Goal: Transaction & Acquisition: Purchase product/service

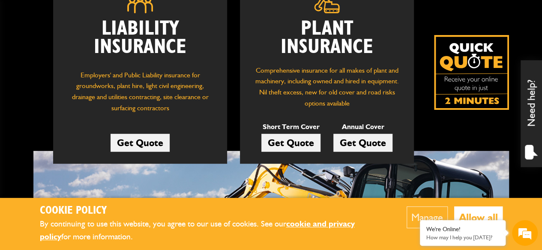
scroll to position [155, 0]
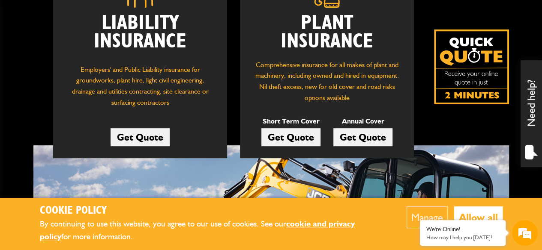
click at [307, 137] on link "Get Quote" at bounding box center [290, 137] width 59 height 18
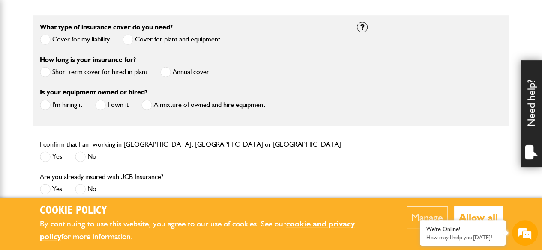
click at [47, 70] on span at bounding box center [45, 72] width 11 height 11
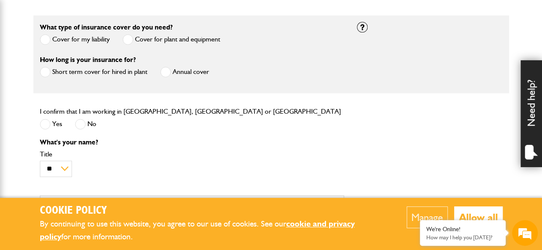
click at [51, 122] on label "Yes" at bounding box center [51, 124] width 22 height 11
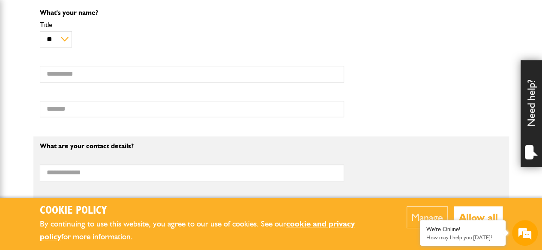
scroll to position [383, 0]
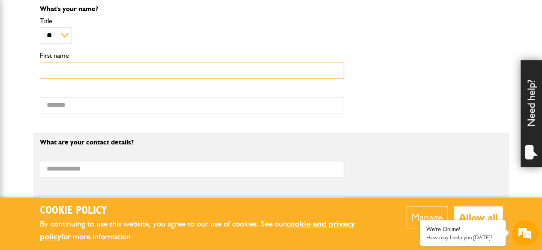
click at [158, 68] on input "First name" at bounding box center [192, 70] width 304 height 17
type input "******"
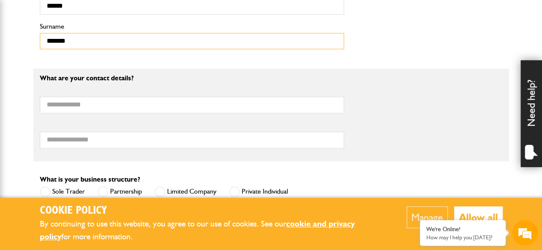
scroll to position [448, 0]
type input "*******"
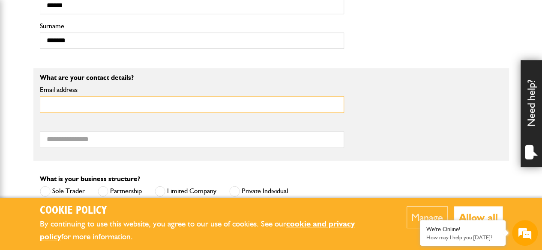
click at [119, 106] on input "Email address" at bounding box center [192, 104] width 304 height 17
type input "**********"
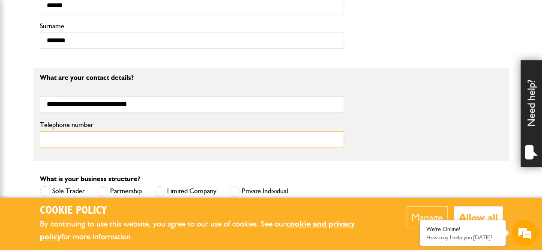
click at [101, 139] on input "Telephone number" at bounding box center [192, 139] width 304 height 17
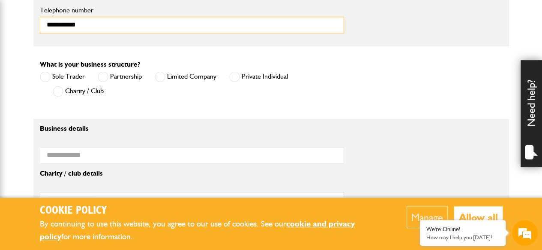
scroll to position [564, 0]
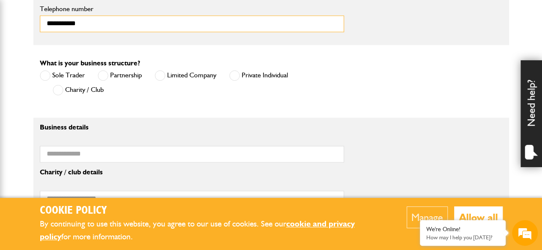
type input "**********"
click at [44, 74] on span at bounding box center [45, 75] width 11 height 11
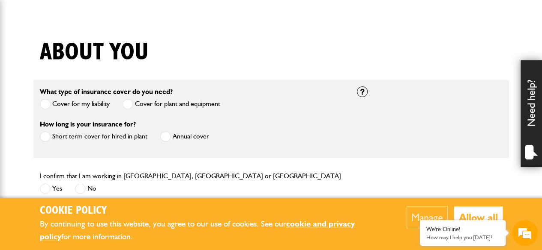
scroll to position [265, 0]
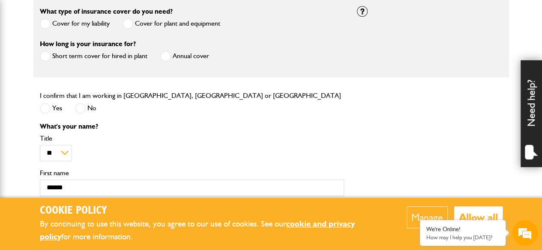
click at [44, 22] on span at bounding box center [45, 23] width 11 height 11
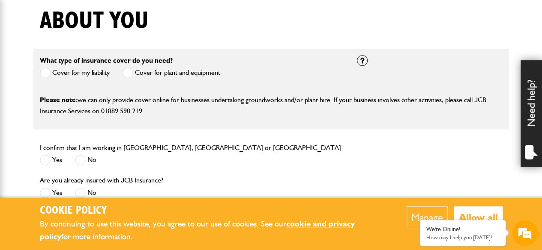
scroll to position [191, 0]
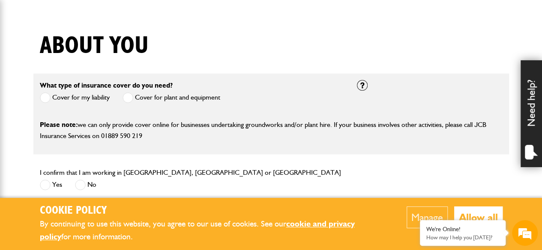
click at [131, 95] on span at bounding box center [127, 97] width 11 height 11
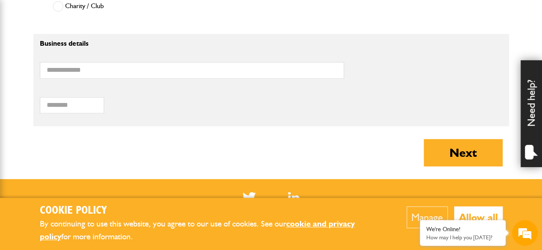
scroll to position [653, 0]
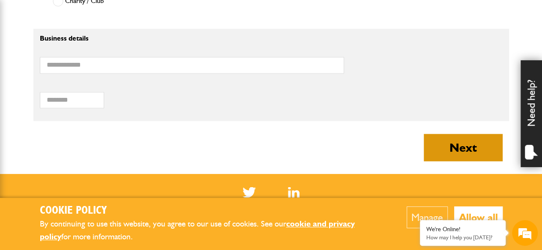
click at [451, 137] on button "Next" at bounding box center [462, 147] width 79 height 27
type input "**********"
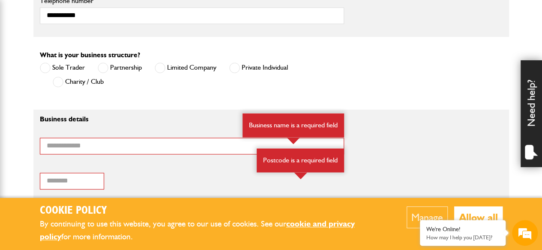
click at [235, 65] on span at bounding box center [234, 67] width 11 height 11
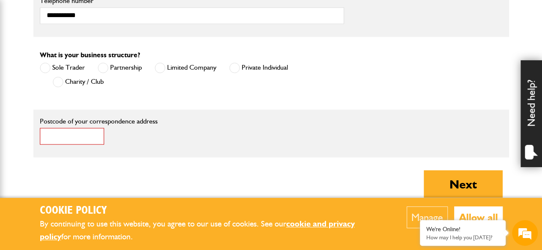
click at [81, 131] on input "Postcode of your correspondence address" at bounding box center [72, 136] width 64 height 17
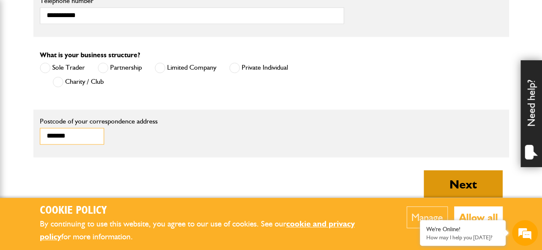
type input "*******"
click at [459, 182] on button "Next" at bounding box center [462, 183] width 79 height 27
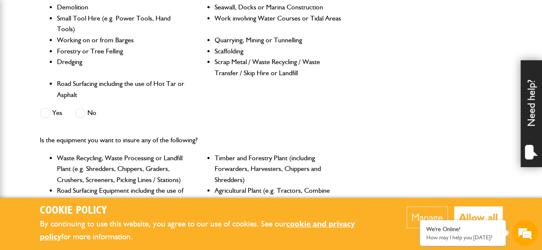
scroll to position [265, 0]
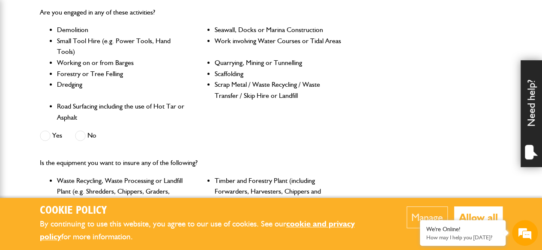
click at [82, 137] on span at bounding box center [80, 136] width 11 height 11
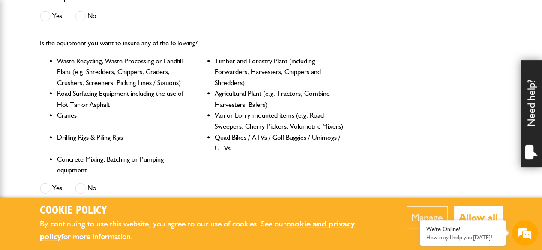
scroll to position [450, 0]
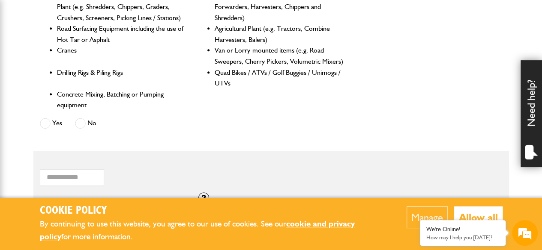
click at [83, 122] on span at bounding box center [80, 123] width 11 height 11
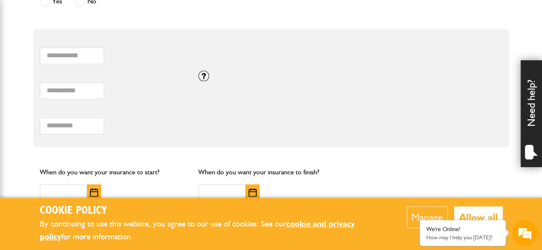
scroll to position [577, 0]
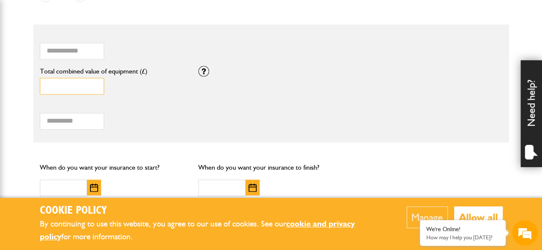
click at [64, 89] on input "*" at bounding box center [72, 86] width 64 height 17
type input "*****"
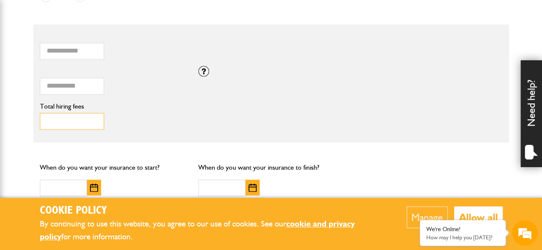
click at [69, 124] on input "Total hiring fees" at bounding box center [72, 121] width 64 height 17
click at [59, 124] on input "Total hiring fees" at bounding box center [72, 121] width 64 height 17
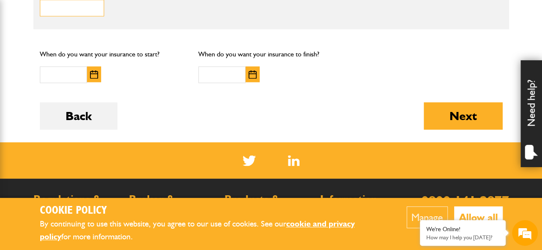
scroll to position [690, 0]
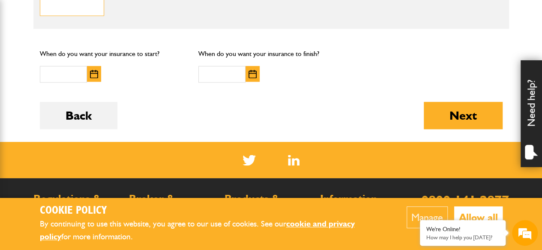
type input "***"
click at [62, 75] on input "text" at bounding box center [63, 74] width 47 height 17
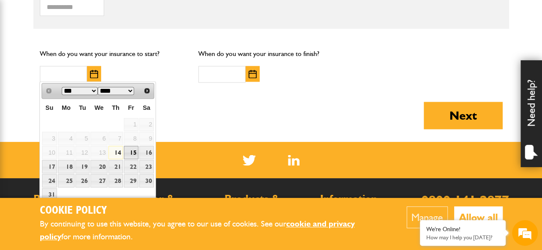
click at [134, 152] on link "15" at bounding box center [131, 152] width 15 height 13
type input "**********"
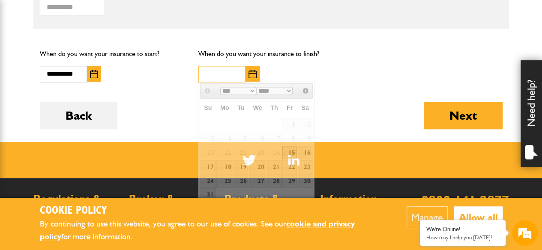
click at [221, 68] on input "text" at bounding box center [221, 74] width 47 height 17
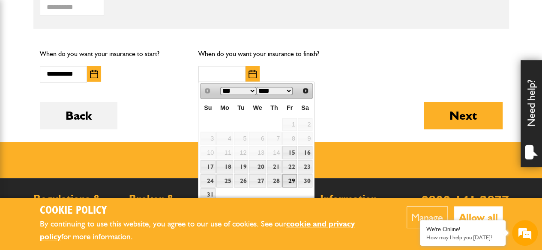
click at [289, 179] on link "29" at bounding box center [289, 180] width 15 height 13
type input "**********"
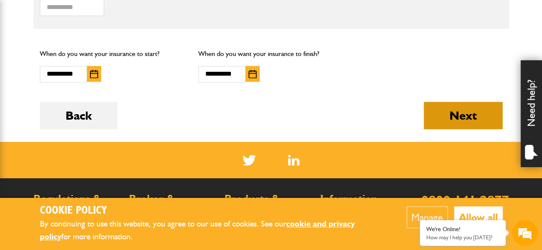
click at [433, 114] on button "Next" at bounding box center [462, 115] width 79 height 27
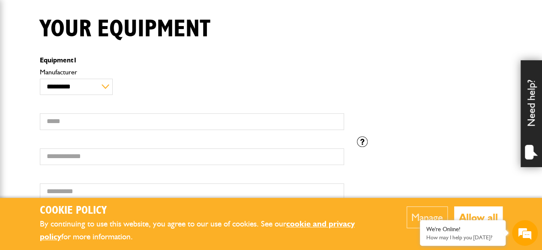
scroll to position [208, 0]
click at [107, 87] on select "**********" at bounding box center [76, 87] width 73 height 16
select select "*"
click at [40, 79] on select "**********" at bounding box center [76, 87] width 73 height 16
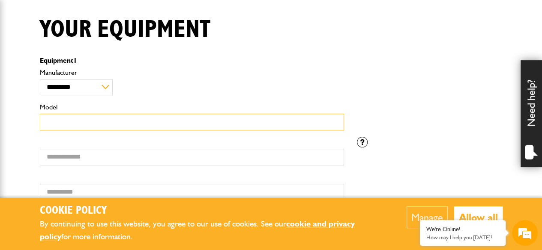
click at [60, 126] on input "Model" at bounding box center [192, 122] width 304 height 17
type input "***"
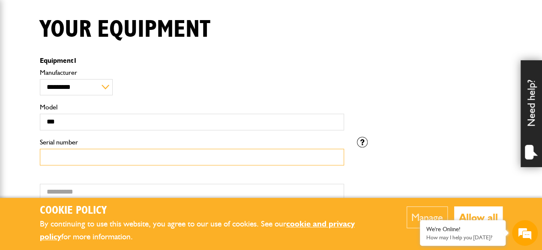
click at [81, 155] on input "Serial number" at bounding box center [192, 157] width 304 height 17
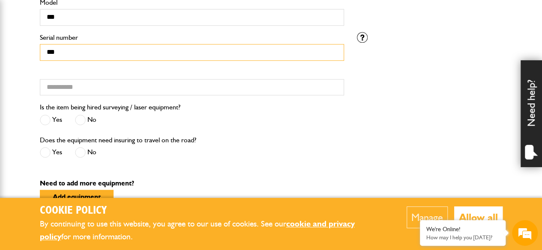
scroll to position [313, 0]
type input "***"
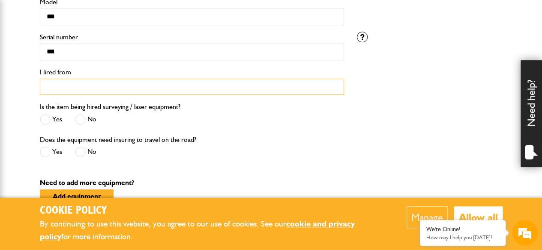
click at [67, 86] on input "Hired from" at bounding box center [192, 87] width 304 height 17
type input "**********"
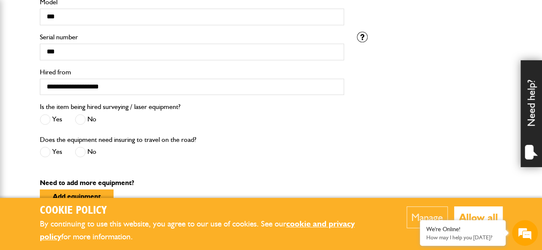
click at [78, 116] on span at bounding box center [80, 119] width 11 height 11
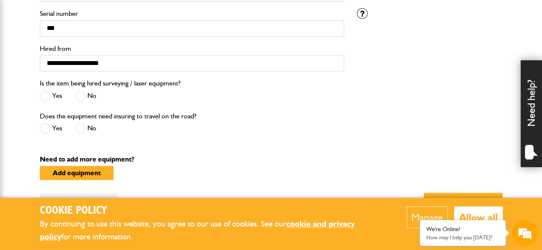
scroll to position [338, 0]
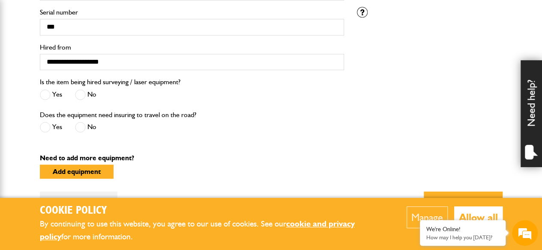
click at [81, 124] on span at bounding box center [80, 127] width 11 height 11
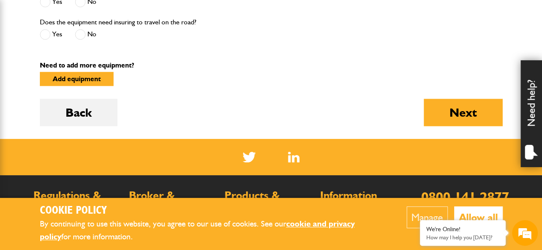
scroll to position [430, 0]
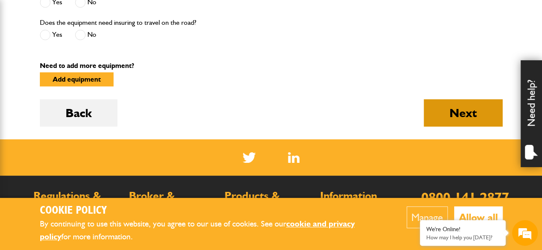
click at [451, 125] on button "Next" at bounding box center [462, 112] width 79 height 27
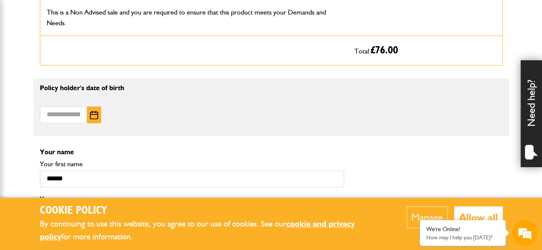
scroll to position [552, 0]
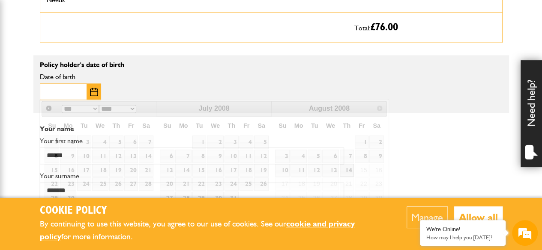
click at [56, 88] on input "Date of birth" at bounding box center [63, 91] width 47 height 17
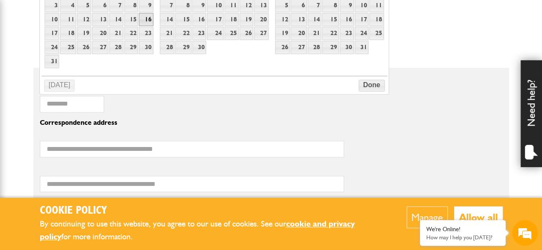
scroll to position [702, 0]
type input "**********"
click at [367, 82] on button "Done" at bounding box center [371, 86] width 26 height 12
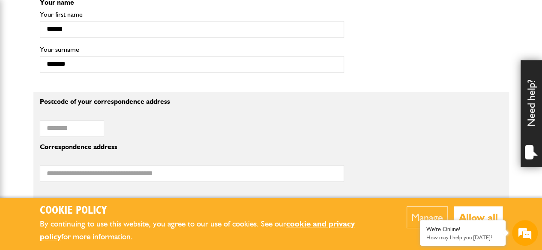
scroll to position [678, 0]
click at [62, 144] on p "Correspondence address" at bounding box center [192, 147] width 304 height 7
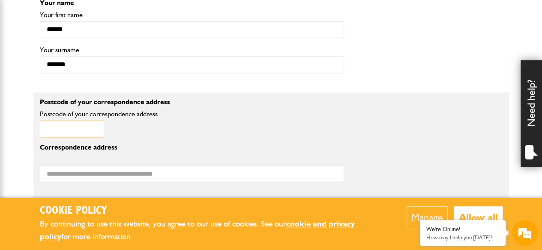
click at [60, 131] on input "Postcode of your correspondence address" at bounding box center [72, 129] width 64 height 17
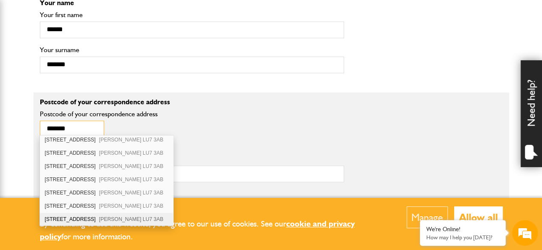
scroll to position [469, 0]
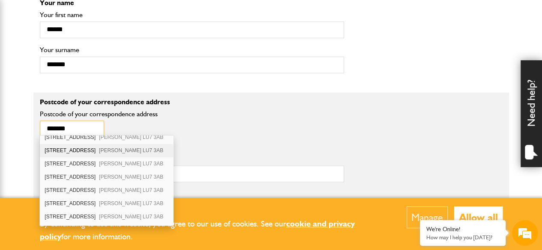
type input "*******"
click at [58, 144] on div "[STREET_ADDRESS][PERSON_NAME]" at bounding box center [106, 150] width 133 height 13
type input "**********"
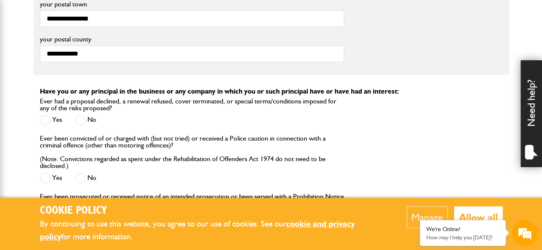
scroll to position [970, 0]
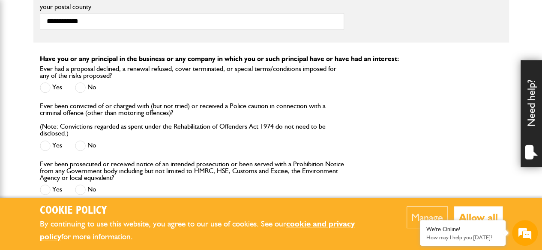
click at [80, 83] on span at bounding box center [80, 88] width 11 height 11
click at [83, 143] on span at bounding box center [80, 146] width 11 height 11
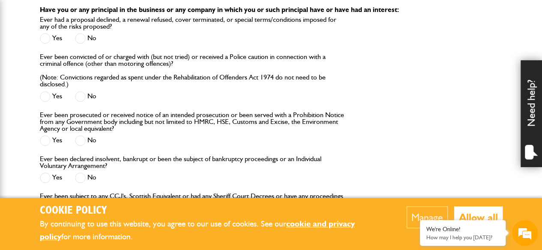
scroll to position [1019, 0]
click at [81, 136] on span at bounding box center [80, 141] width 11 height 11
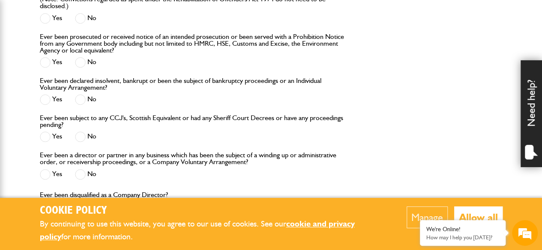
scroll to position [1097, 0]
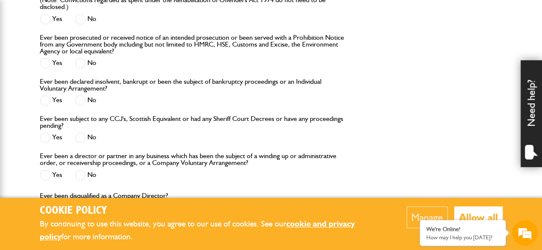
click at [81, 98] on span at bounding box center [80, 100] width 11 height 11
click at [84, 137] on span at bounding box center [80, 138] width 11 height 11
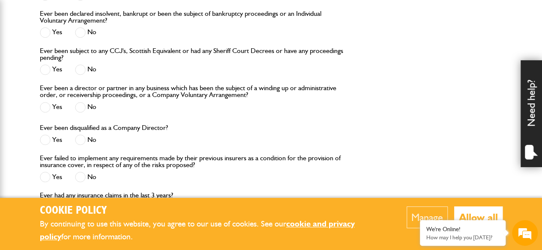
scroll to position [1165, 0]
click at [80, 106] on span at bounding box center [80, 108] width 11 height 11
click at [82, 135] on span at bounding box center [80, 140] width 11 height 11
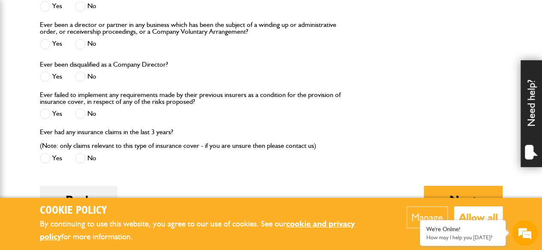
scroll to position [1231, 0]
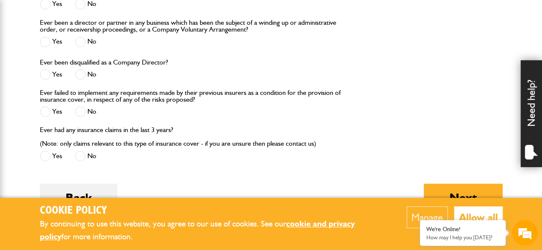
click at [77, 110] on span at bounding box center [80, 112] width 11 height 11
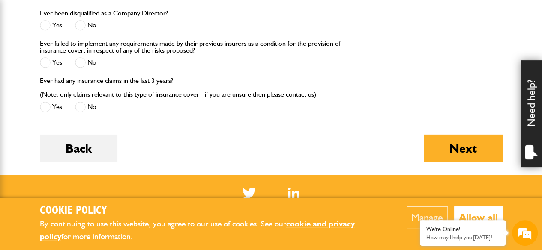
scroll to position [1281, 0]
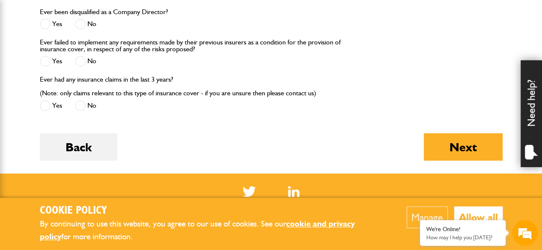
click at [82, 102] on span at bounding box center [80, 106] width 11 height 11
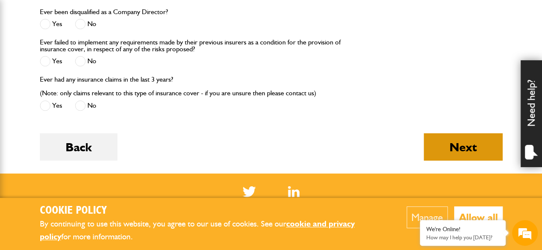
click at [448, 150] on button "Next" at bounding box center [462, 147] width 79 height 27
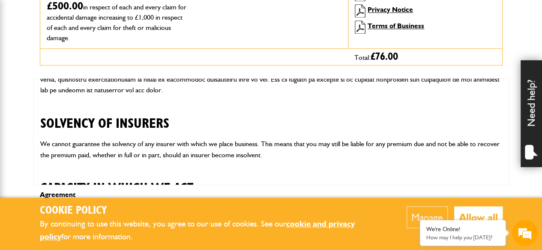
scroll to position [2178, 0]
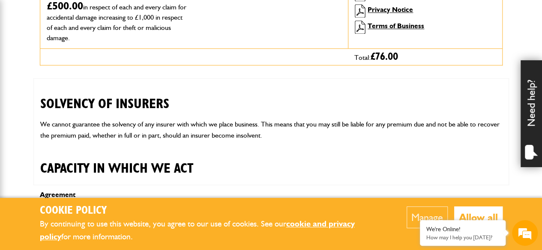
click at [479, 211] on button "Allow all" at bounding box center [478, 218] width 48 height 22
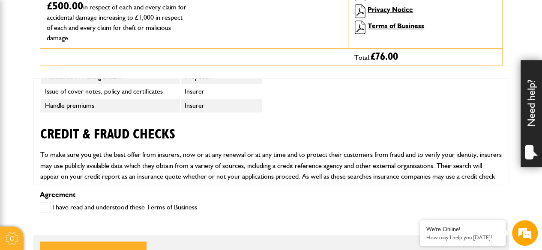
scroll to position [2349, 0]
click at [42, 204] on span at bounding box center [45, 207] width 11 height 11
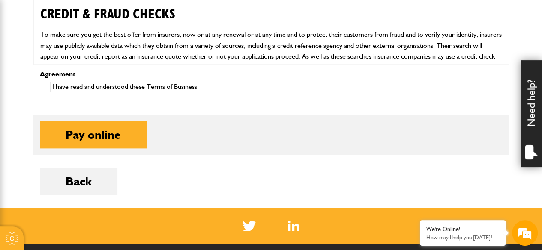
scroll to position [473, 0]
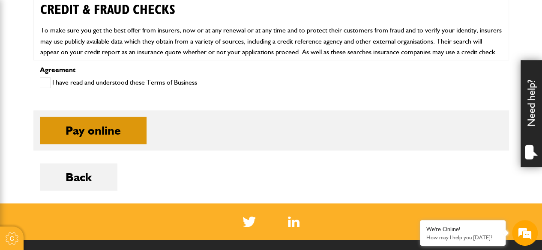
click at [84, 125] on button "Pay online" at bounding box center [93, 130] width 107 height 27
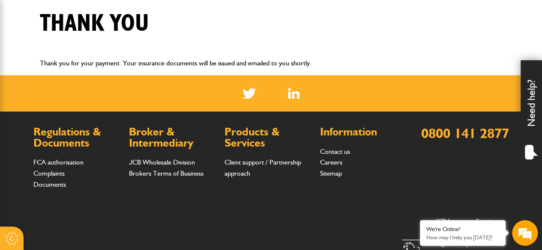
scroll to position [228, 0]
